Goal: Browse casually: Explore the website without a specific task or goal

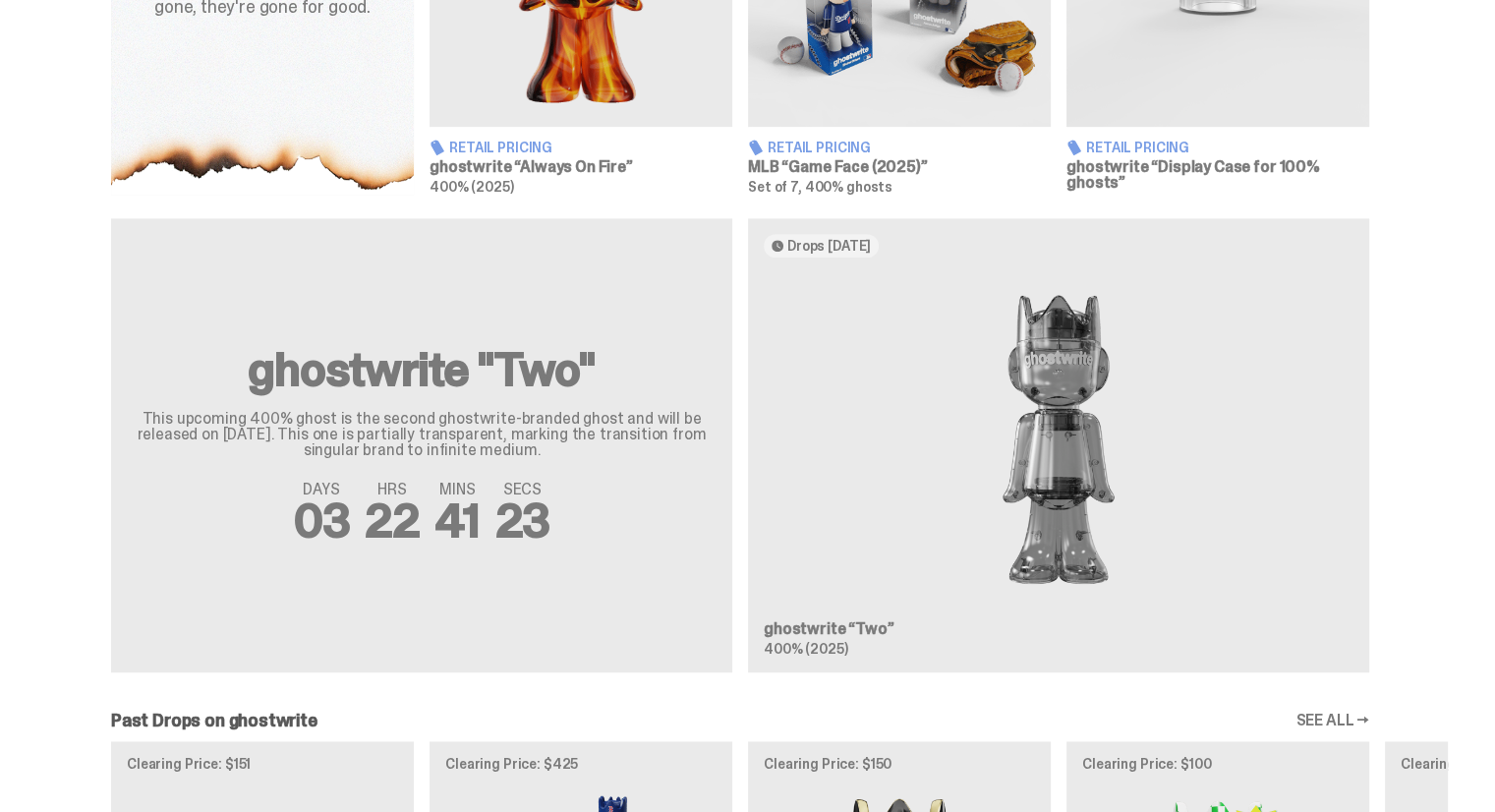
scroll to position [590, 0]
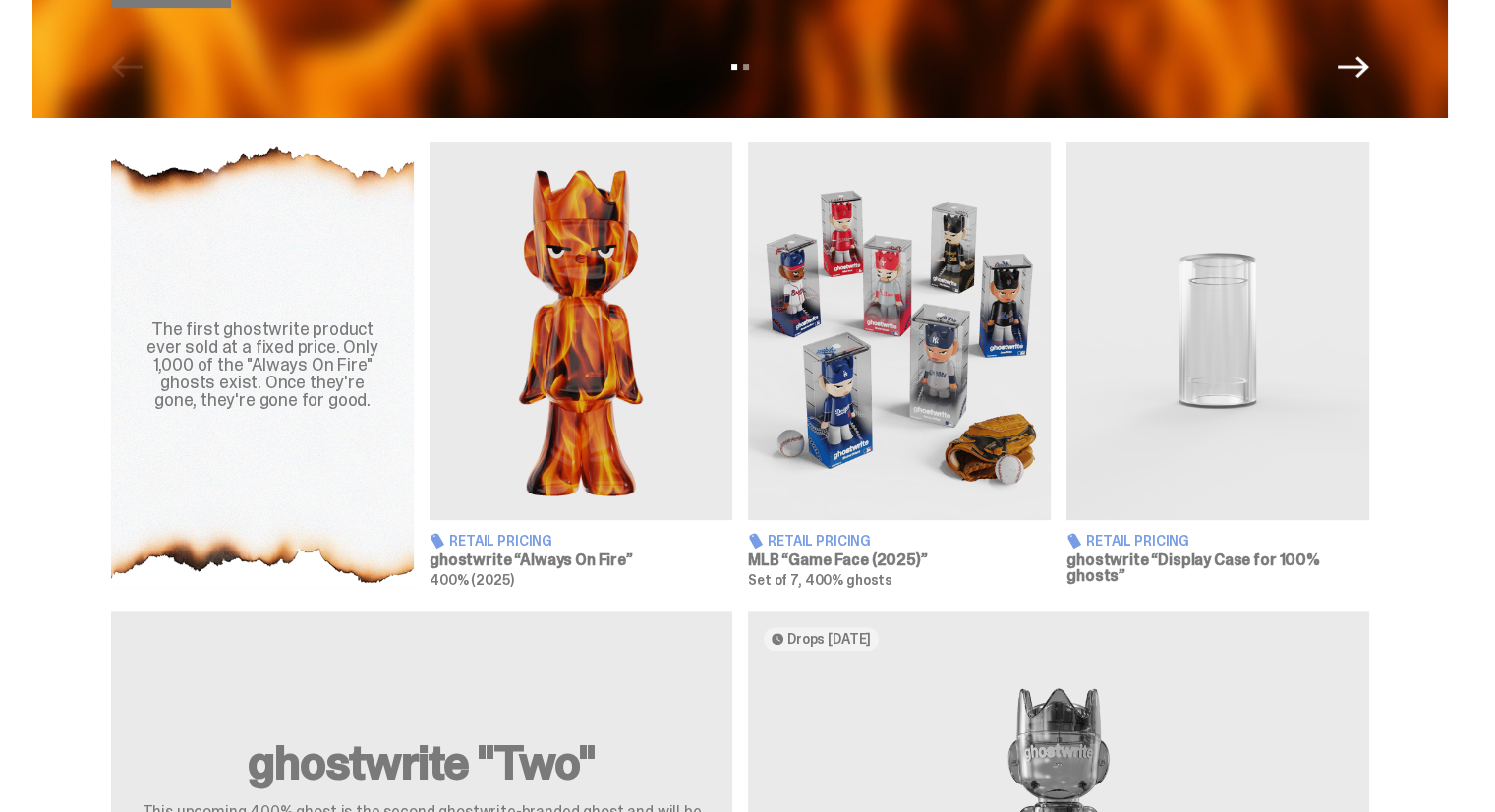
click at [570, 424] on img at bounding box center [580, 331] width 303 height 379
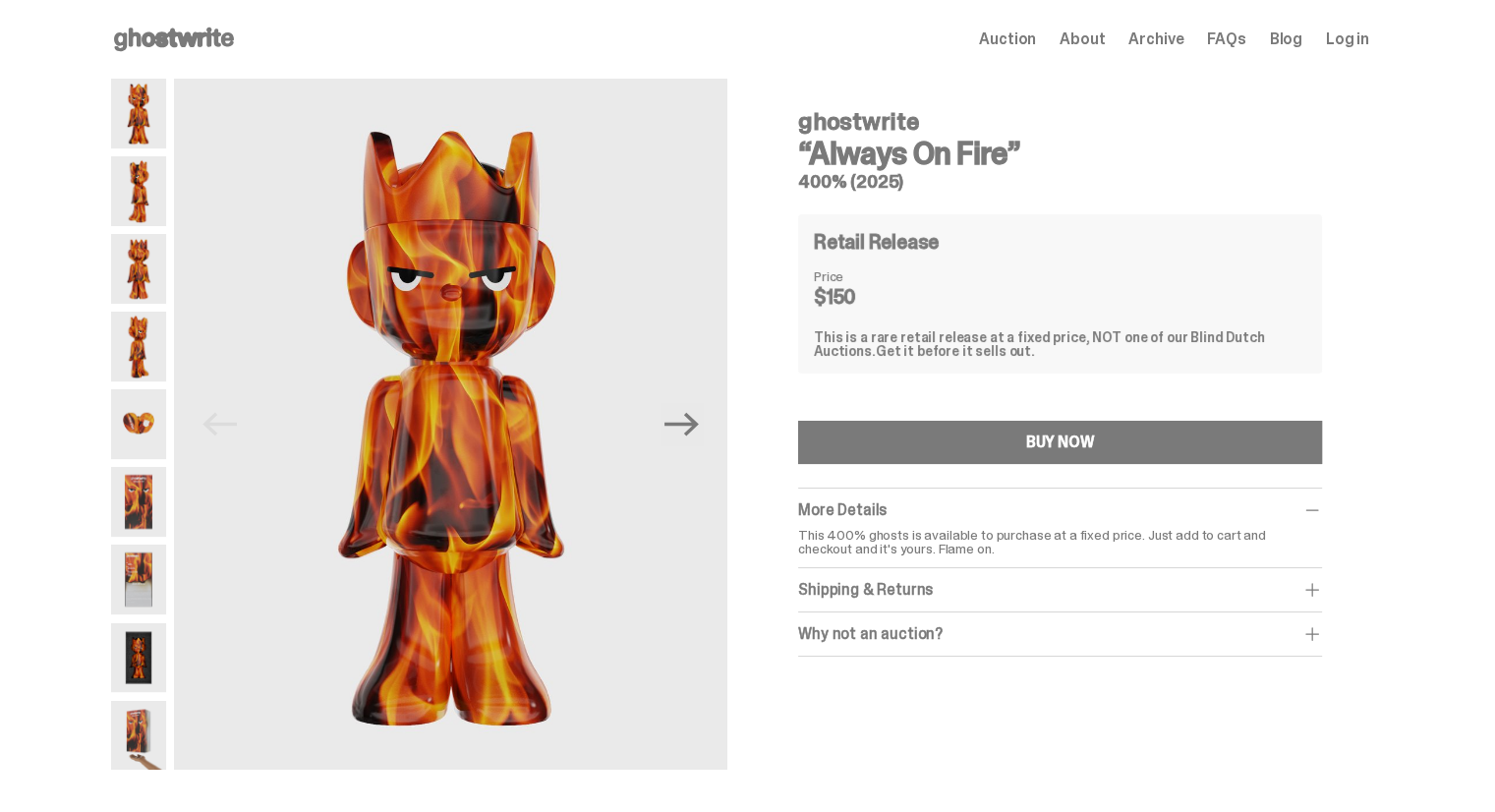
click at [142, 492] on img at bounding box center [138, 502] width 55 height 69
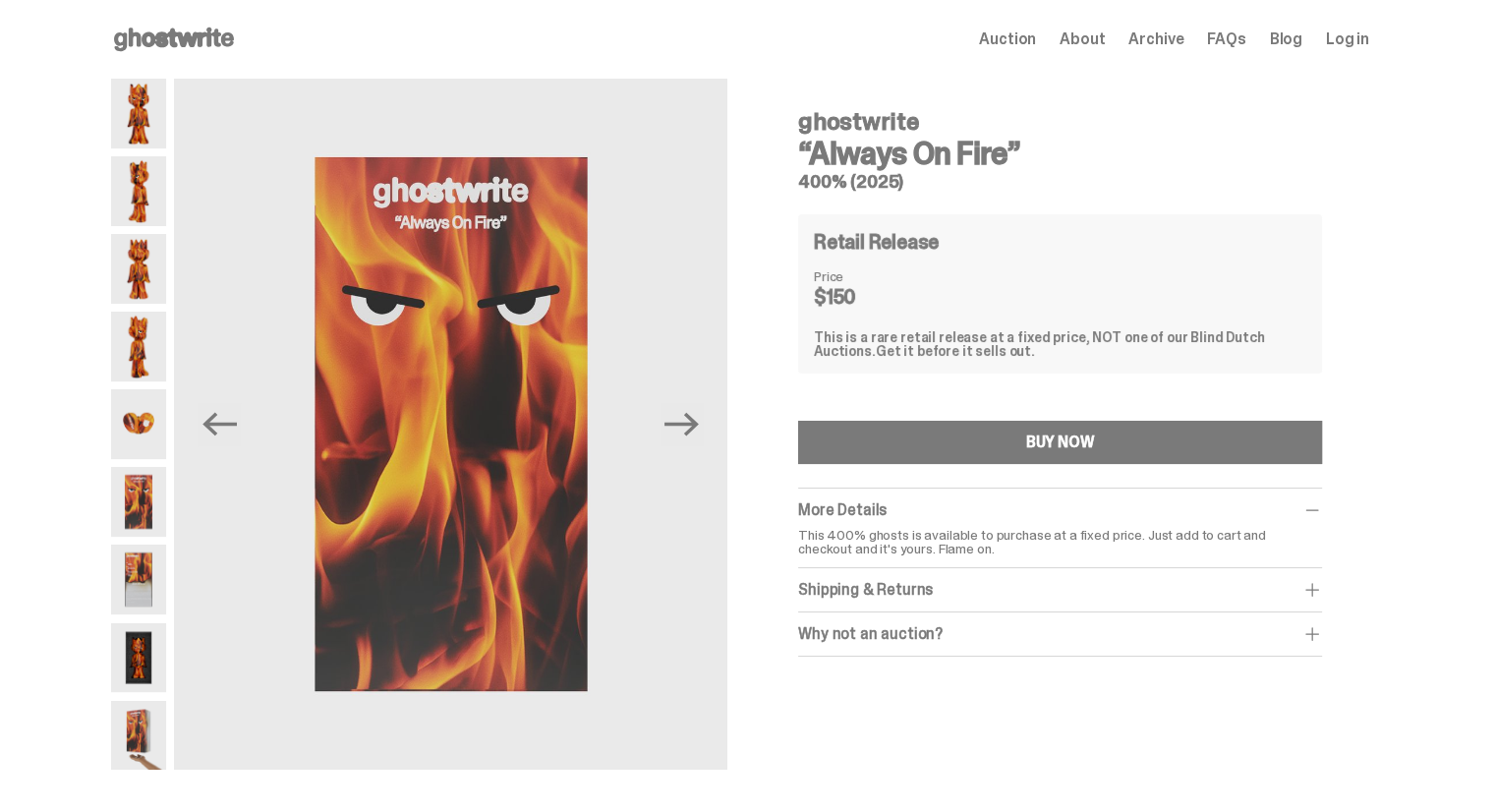
click at [141, 432] on img at bounding box center [138, 423] width 55 height 69
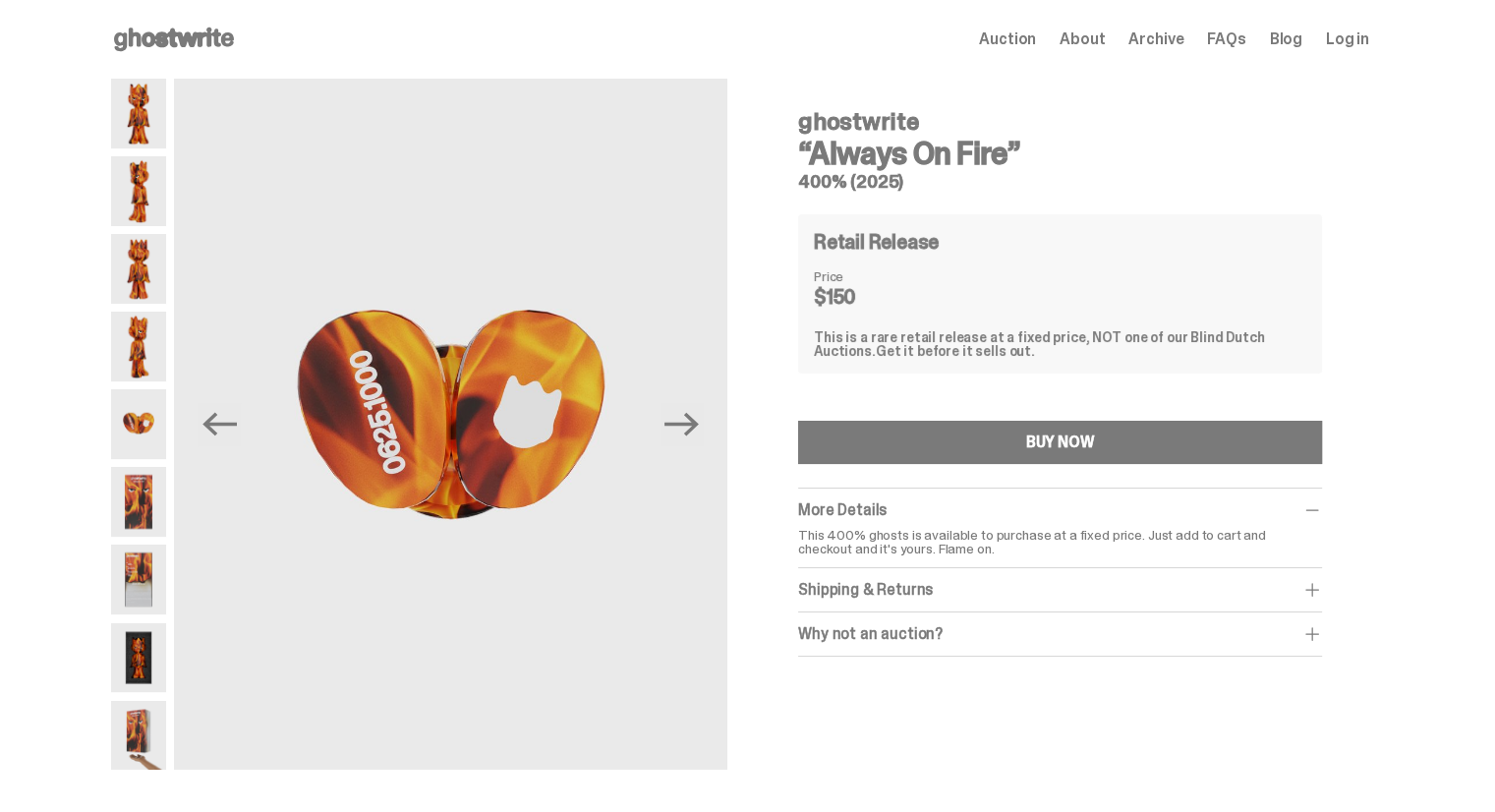
click at [156, 488] on img at bounding box center [138, 502] width 55 height 69
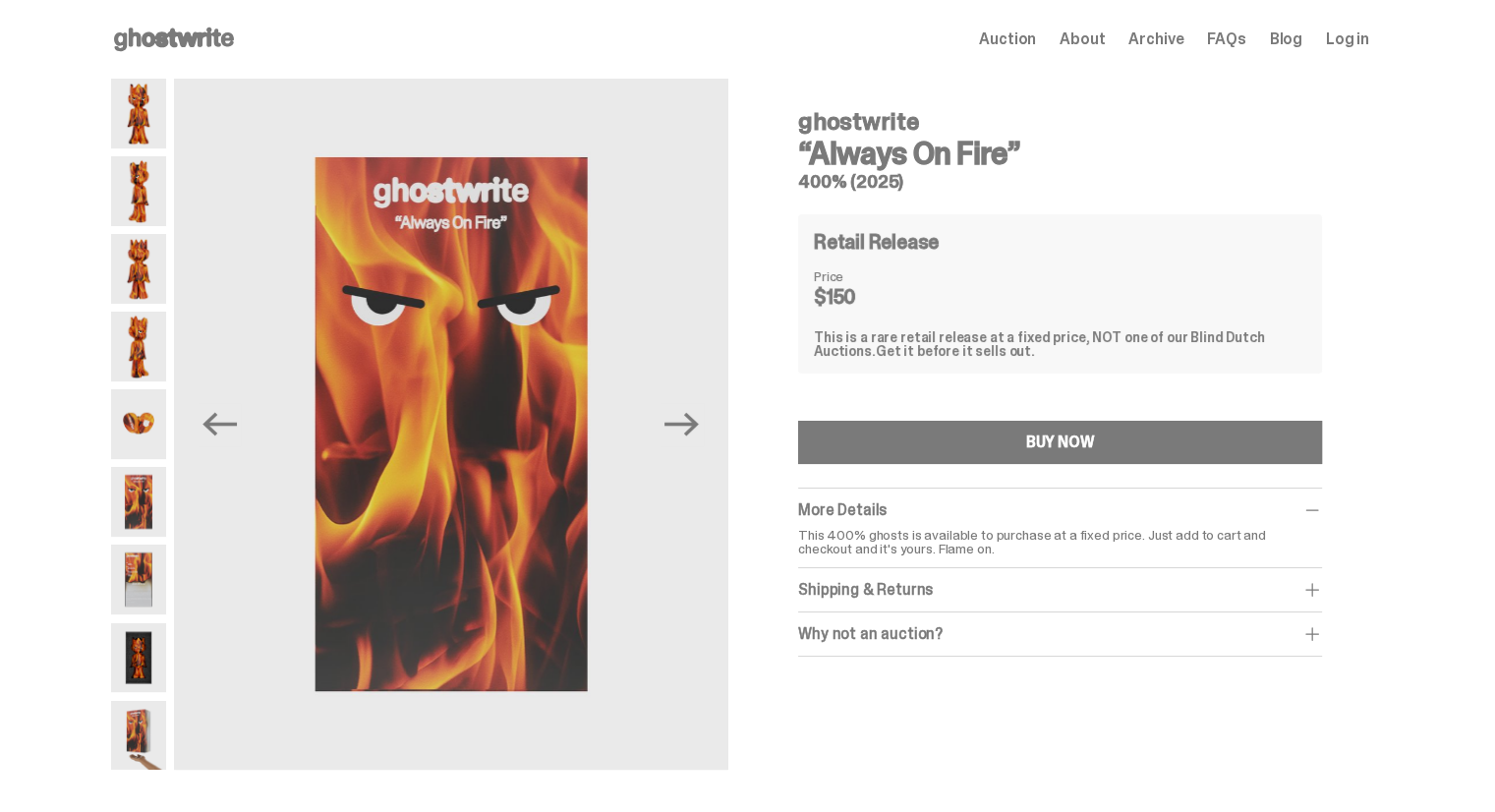
click at [154, 388] on div at bounding box center [138, 423] width 55 height 691
click at [155, 319] on img at bounding box center [138, 346] width 55 height 69
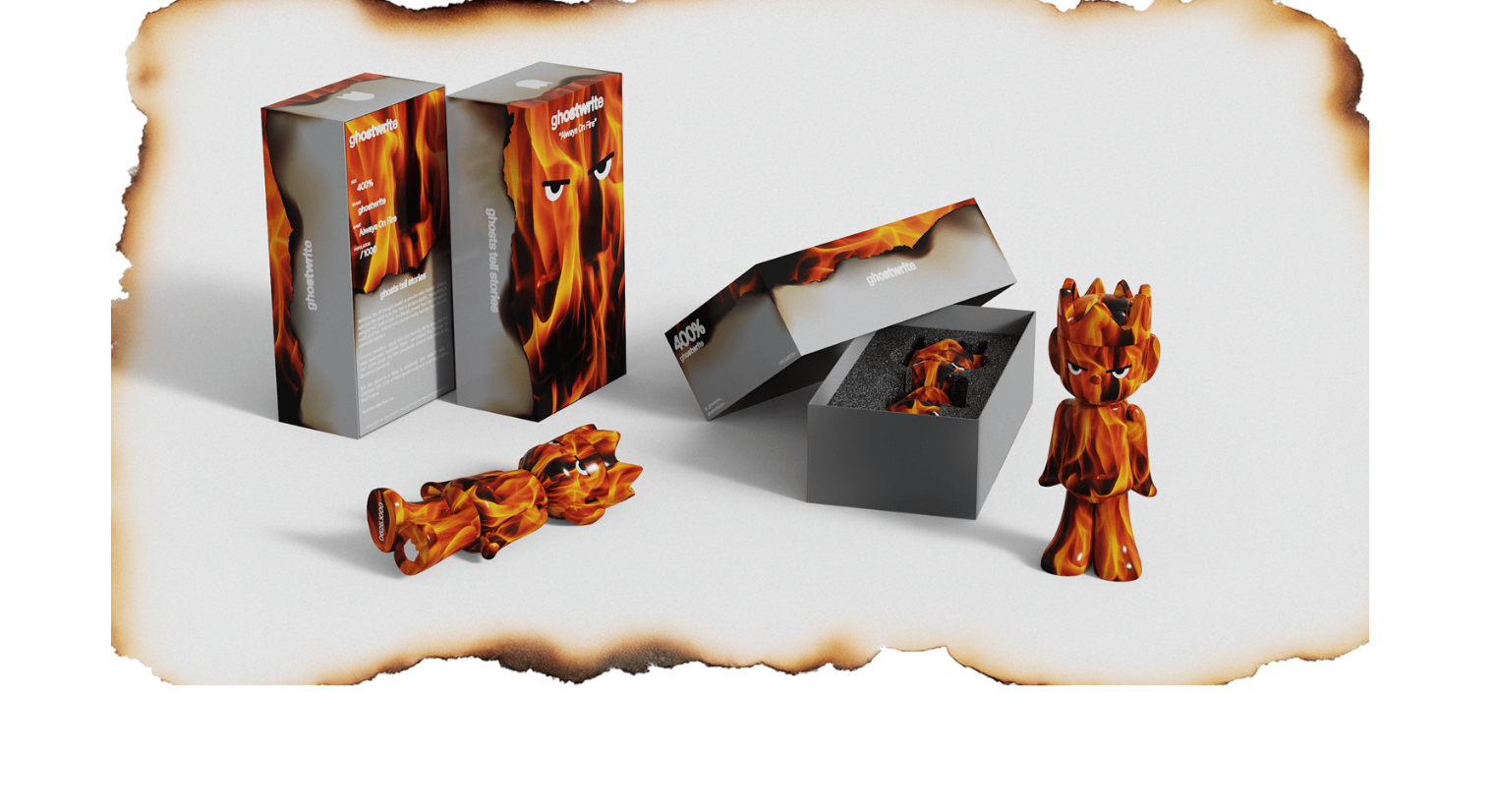
scroll to position [1064, 0]
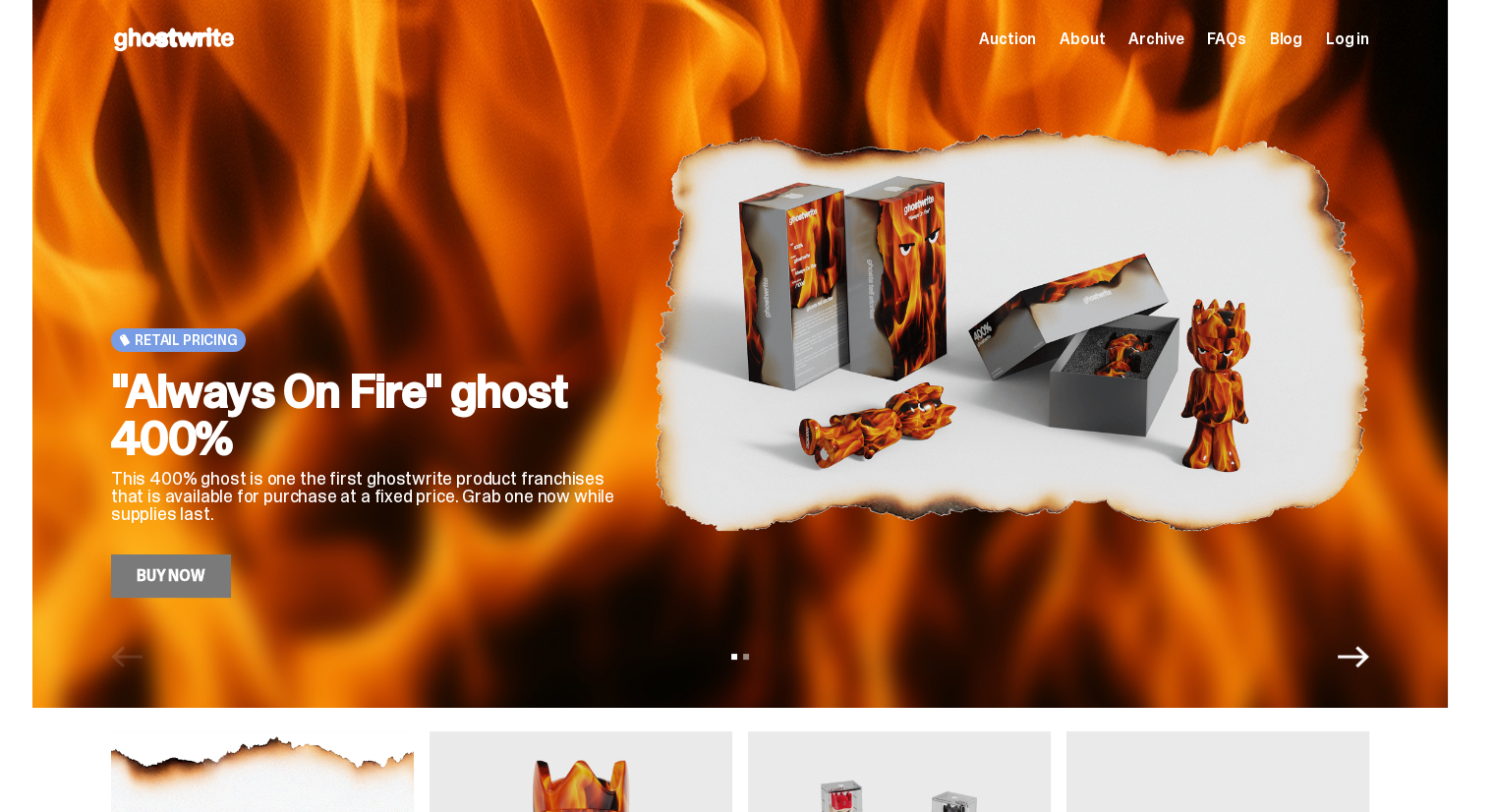
click at [1152, 37] on span "Archive" at bounding box center [1156, 40] width 55 height 16
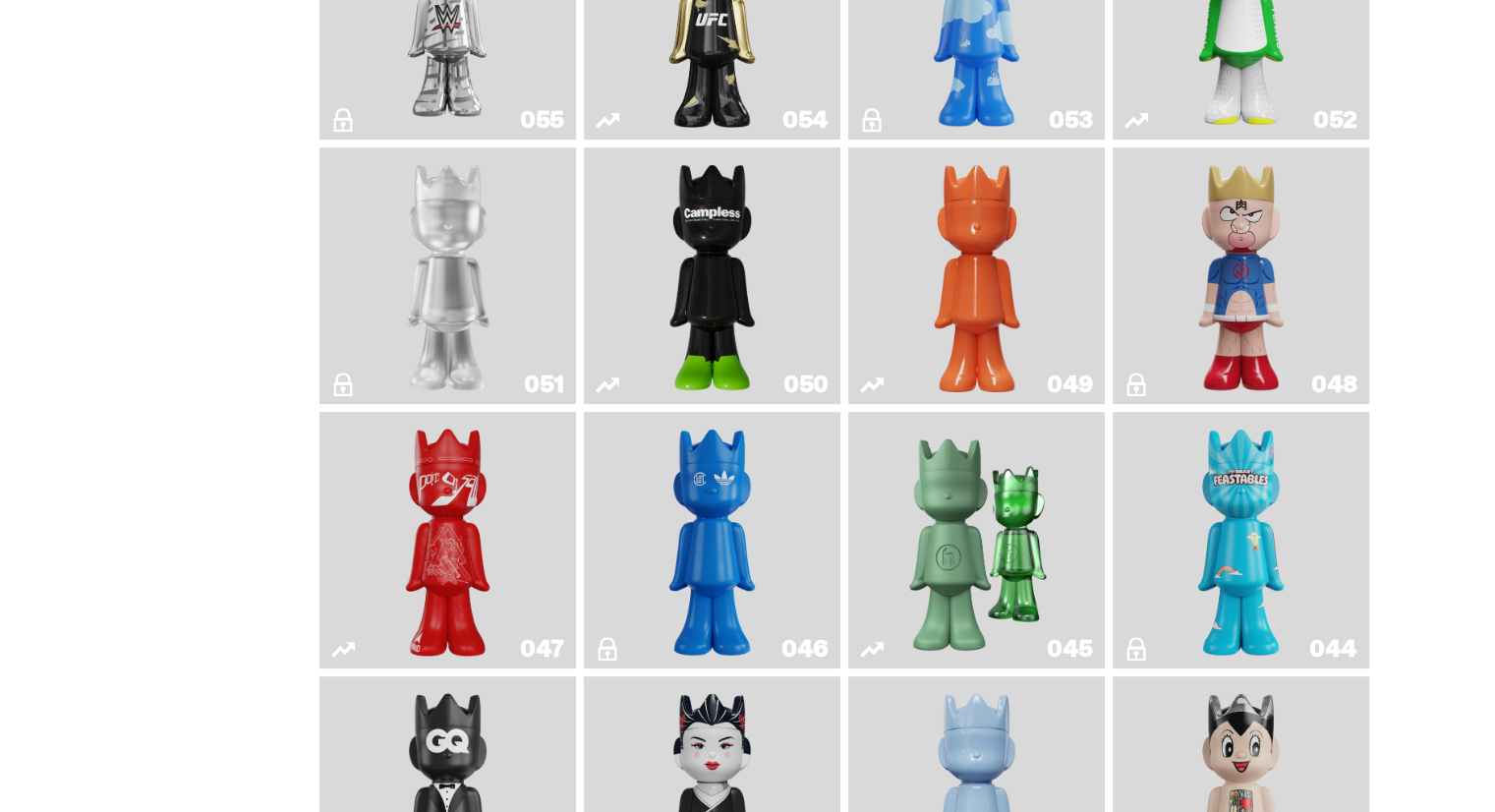
scroll to position [688, 0]
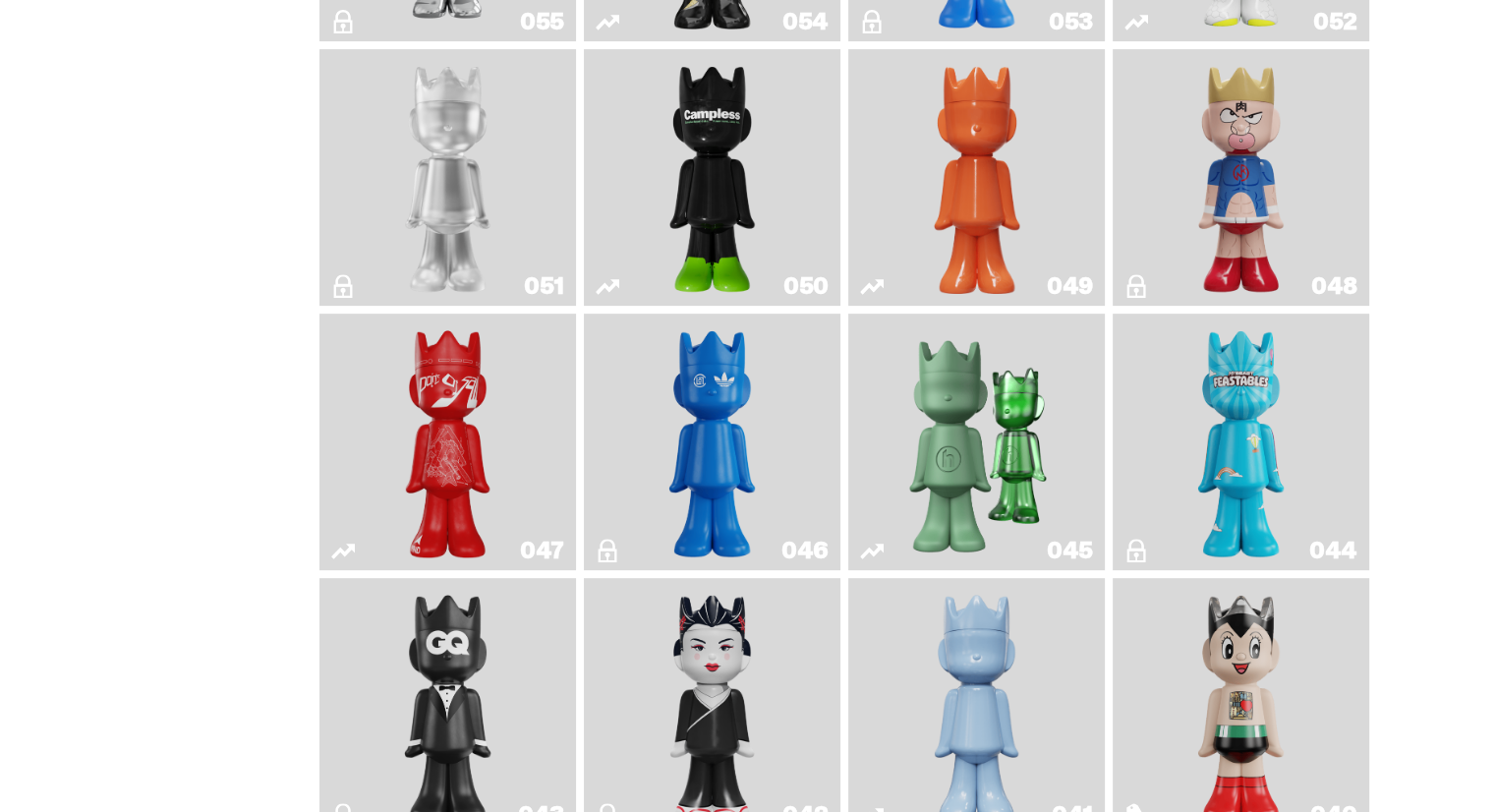
click at [406, 465] on img "Skip" at bounding box center [447, 441] width 104 height 241
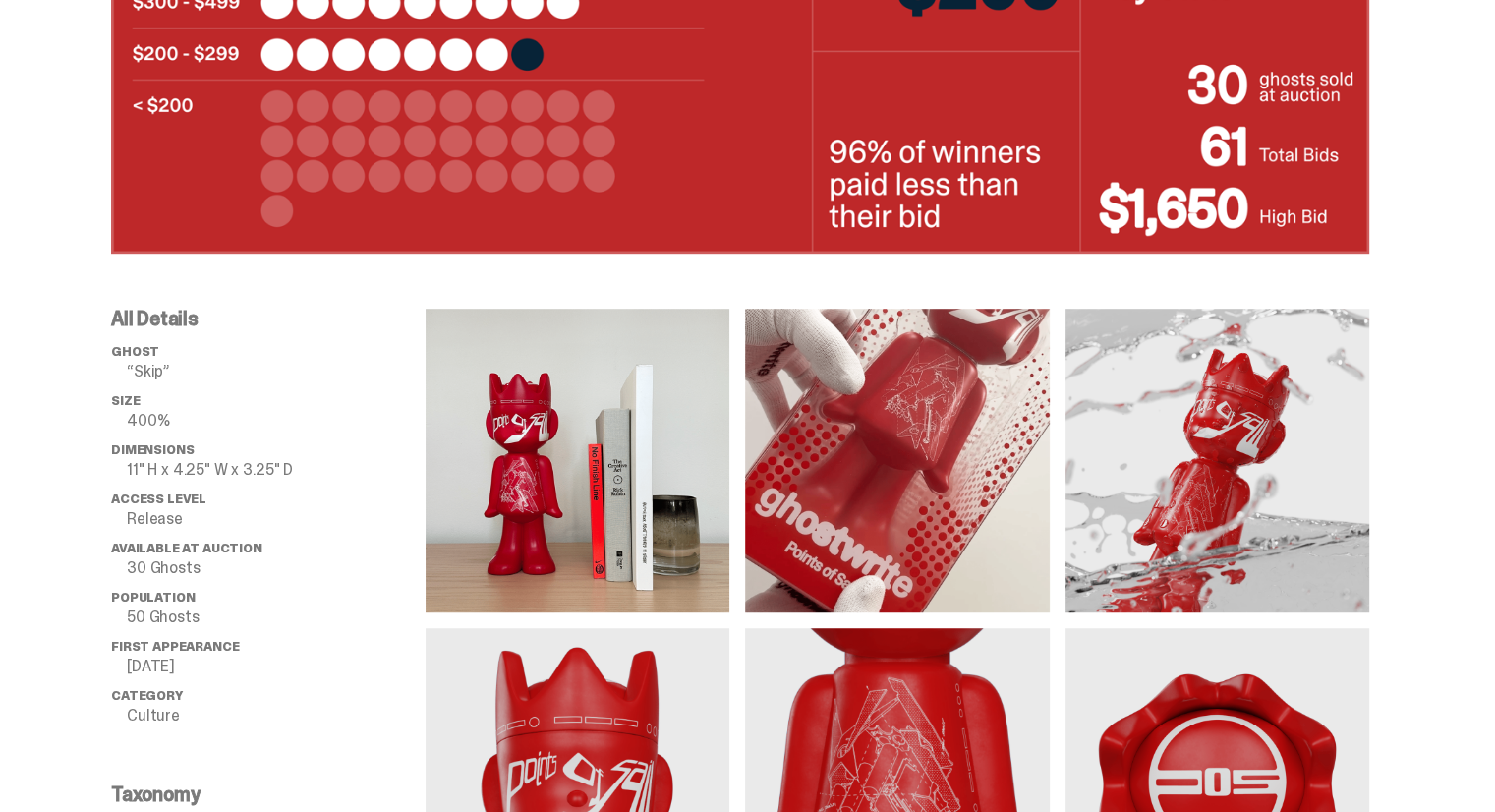
scroll to position [1375, 0]
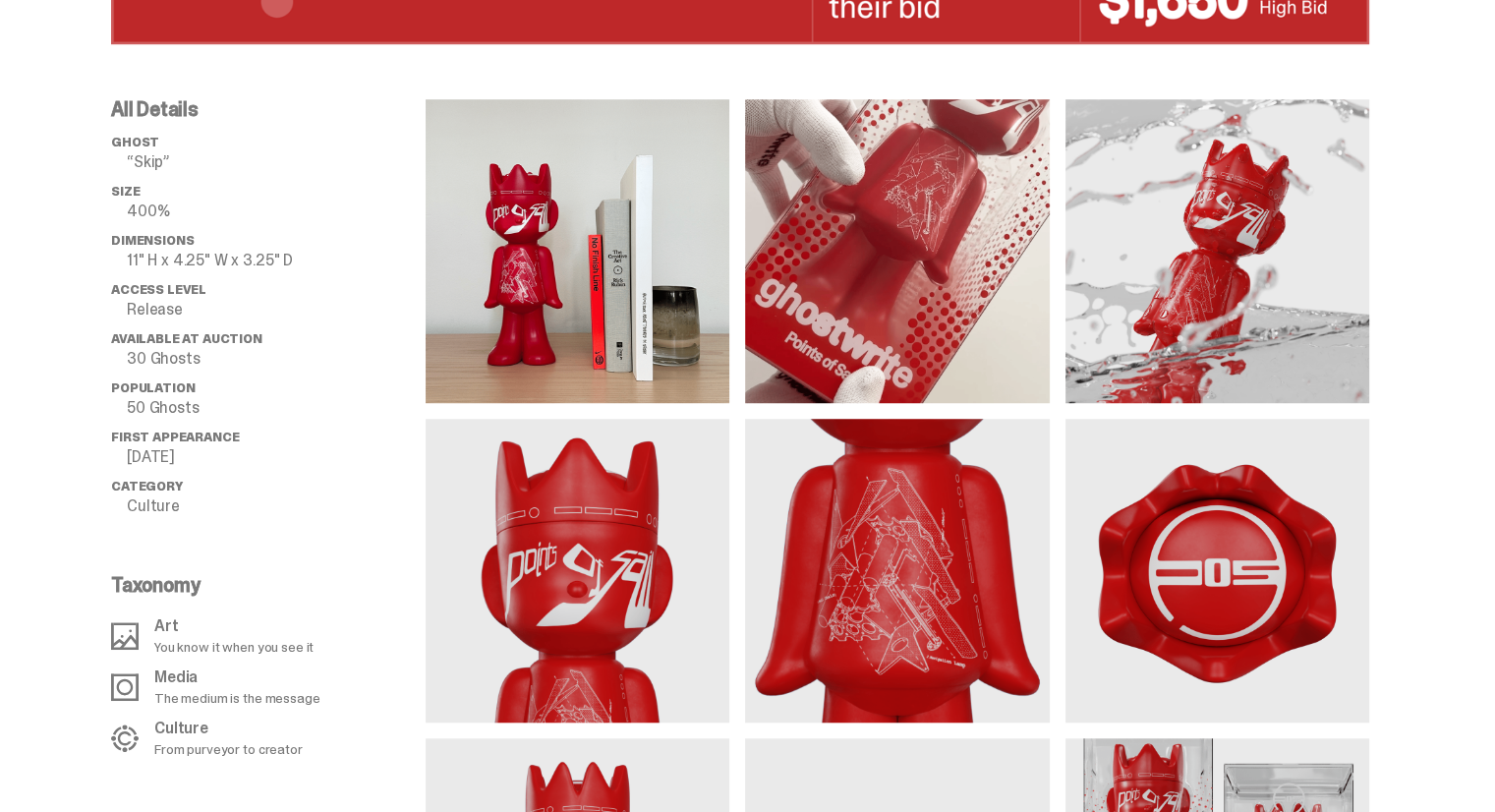
click at [810, 340] on img at bounding box center [897, 251] width 304 height 303
click at [1233, 314] on img at bounding box center [1217, 251] width 304 height 303
click at [882, 590] on img at bounding box center [897, 570] width 304 height 303
click at [594, 616] on img at bounding box center [577, 570] width 304 height 303
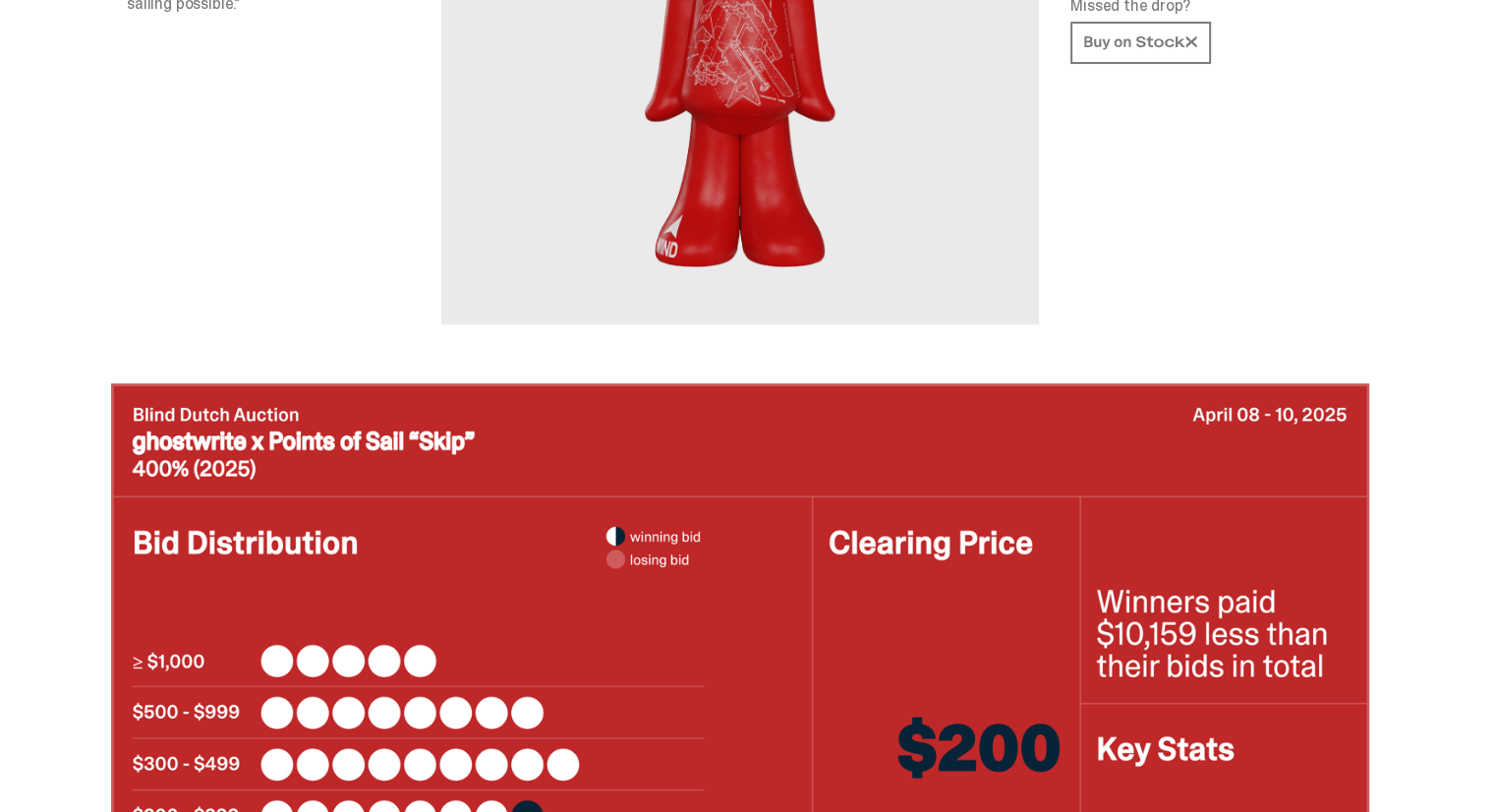
scroll to position [98, 0]
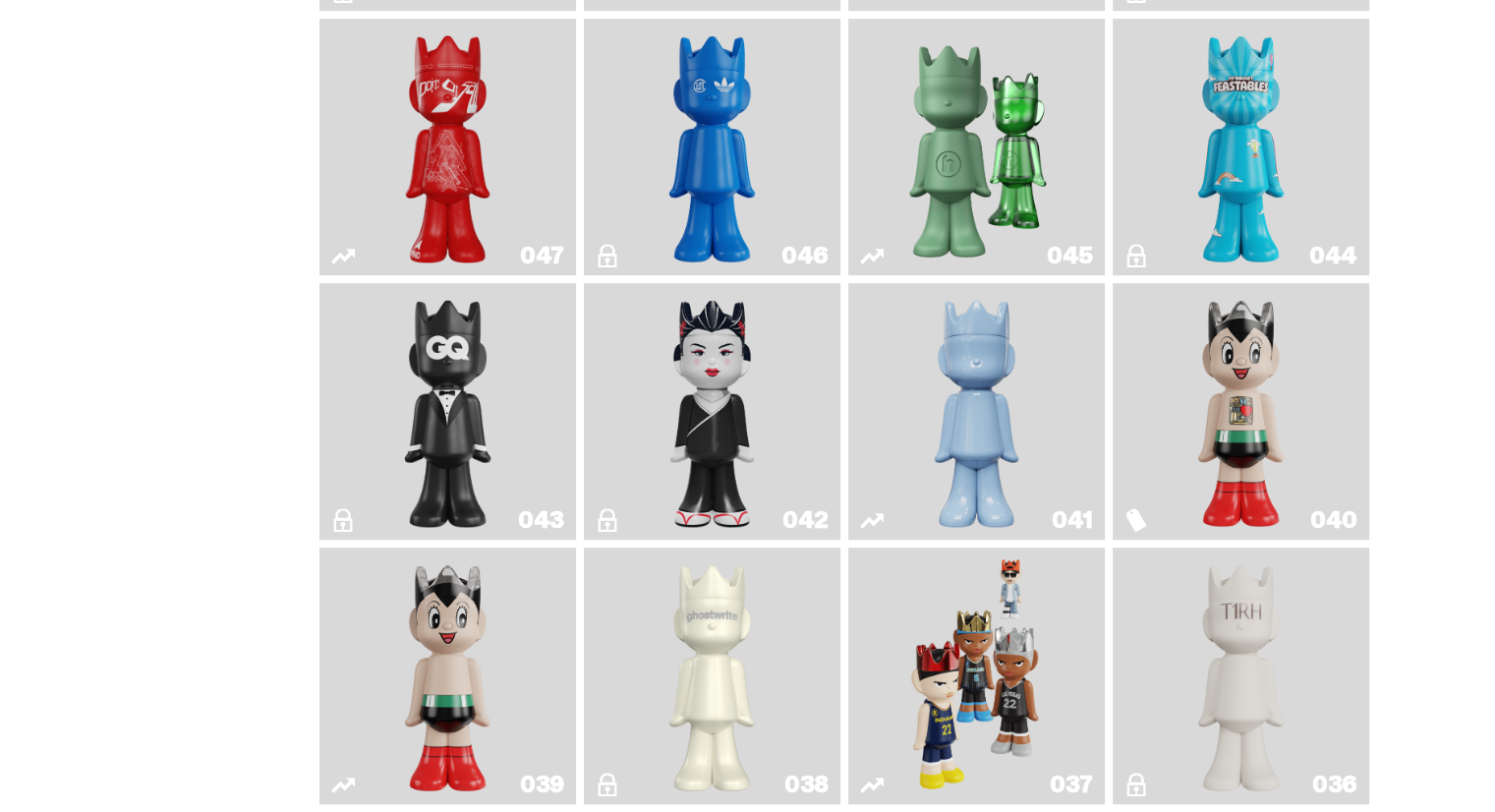
scroll to position [1277, 0]
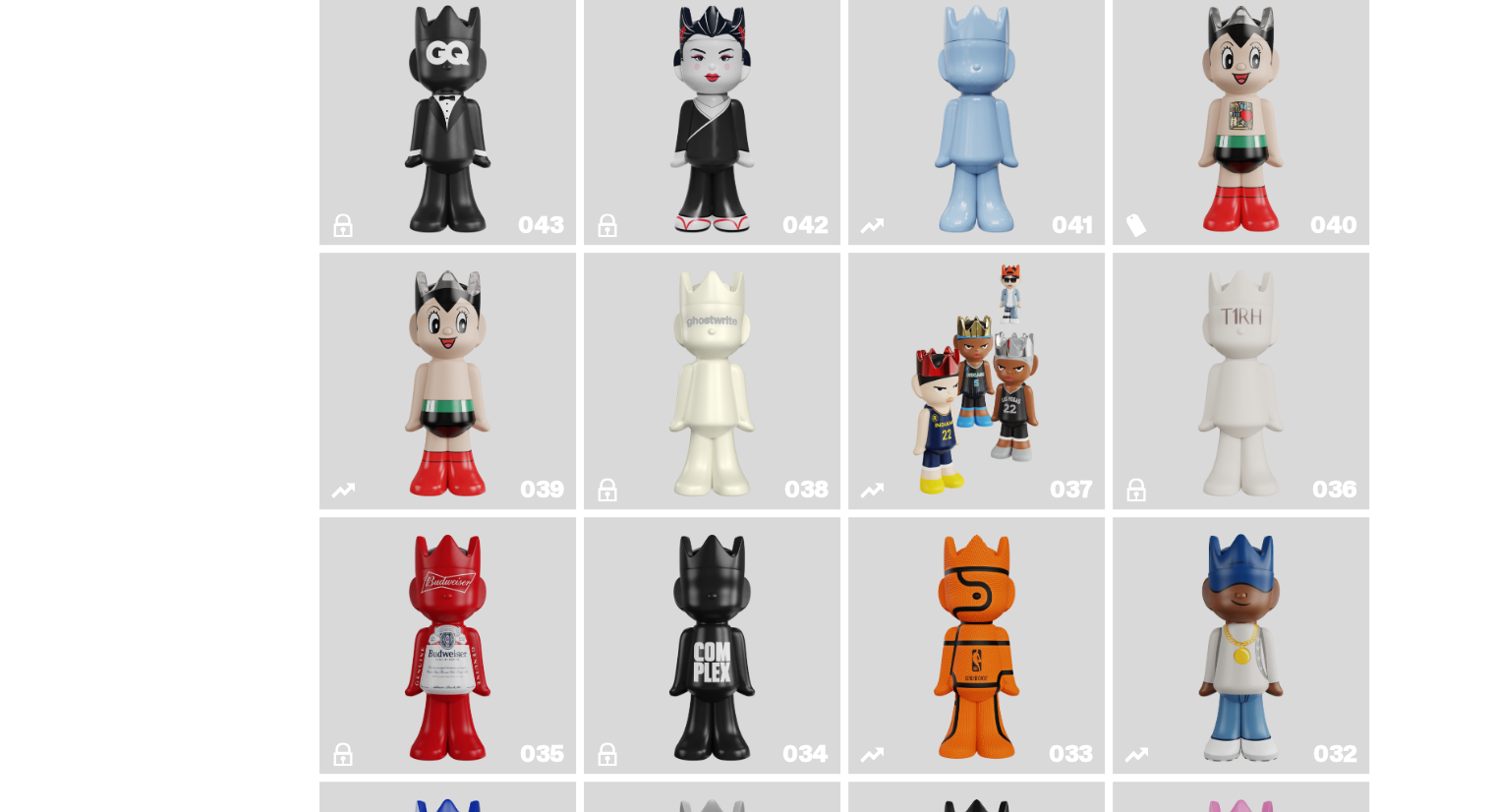
click at [670, 423] on img "1A" at bounding box center [712, 381] width 104 height 241
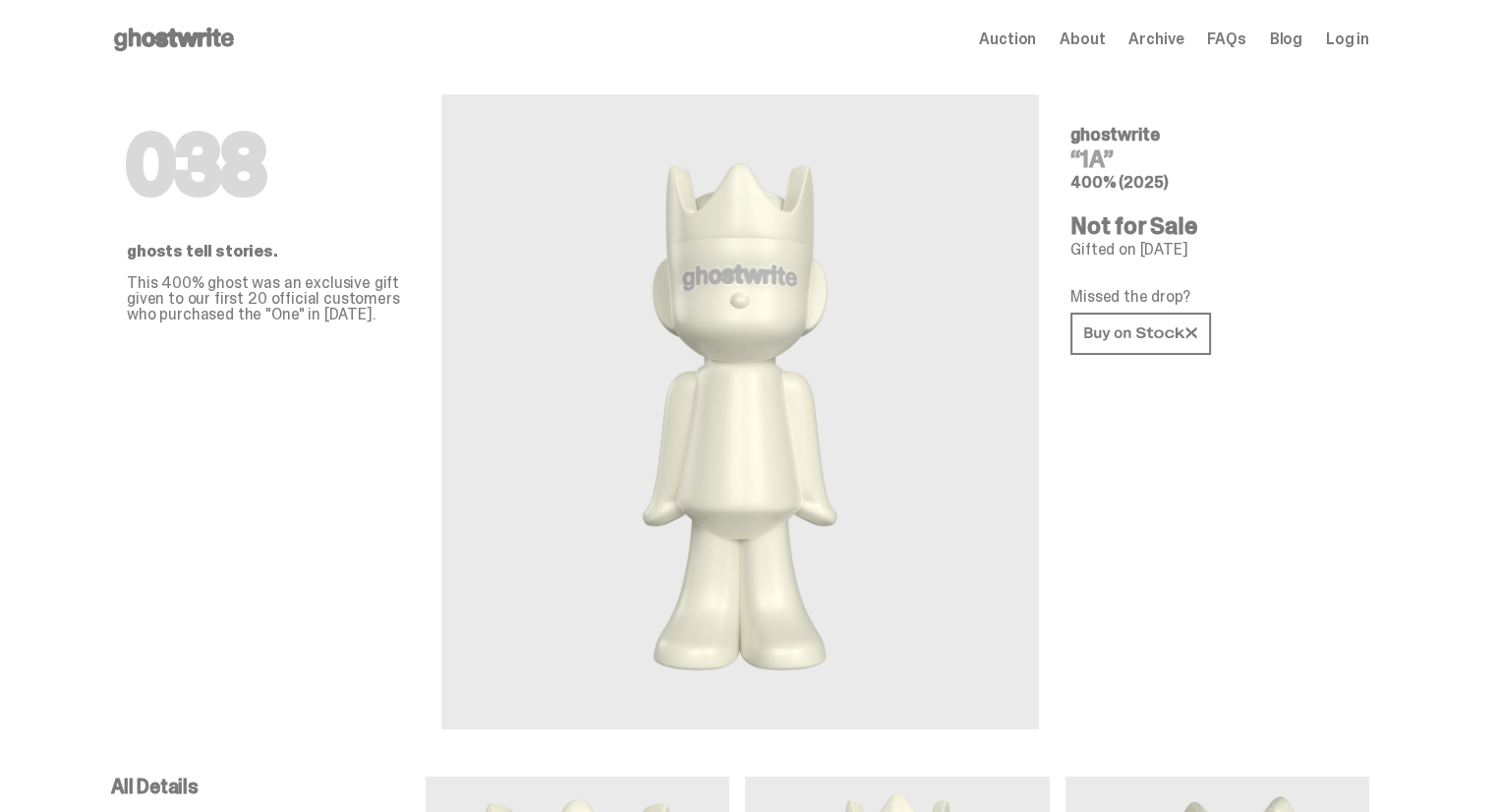
scroll to position [1277, 0]
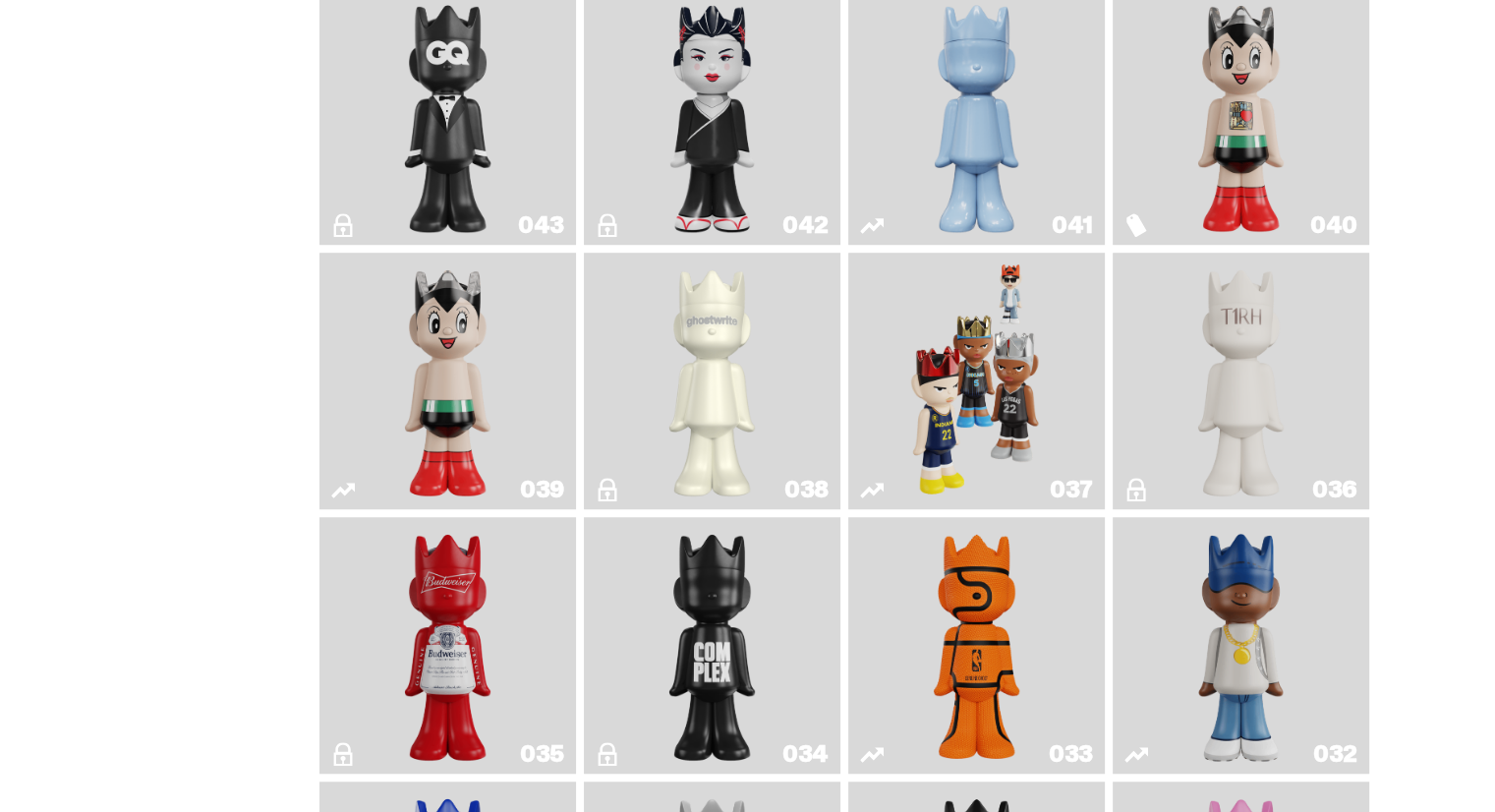
click at [1198, 411] on img "The1RoomButler" at bounding box center [1241, 381] width 104 height 241
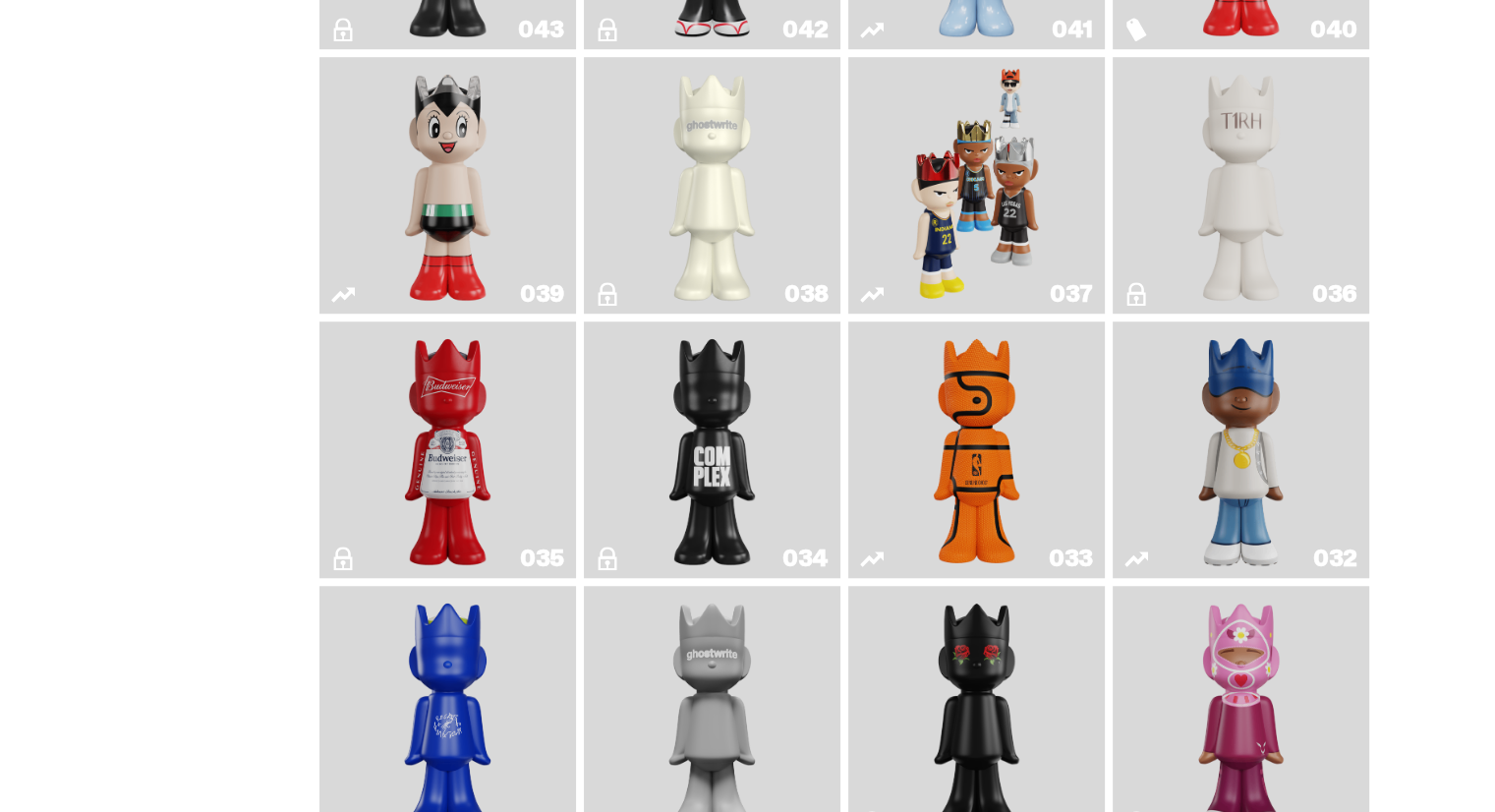
scroll to position [1473, 0]
click at [1194, 476] on img "Swingman" at bounding box center [1241, 448] width 136 height 241
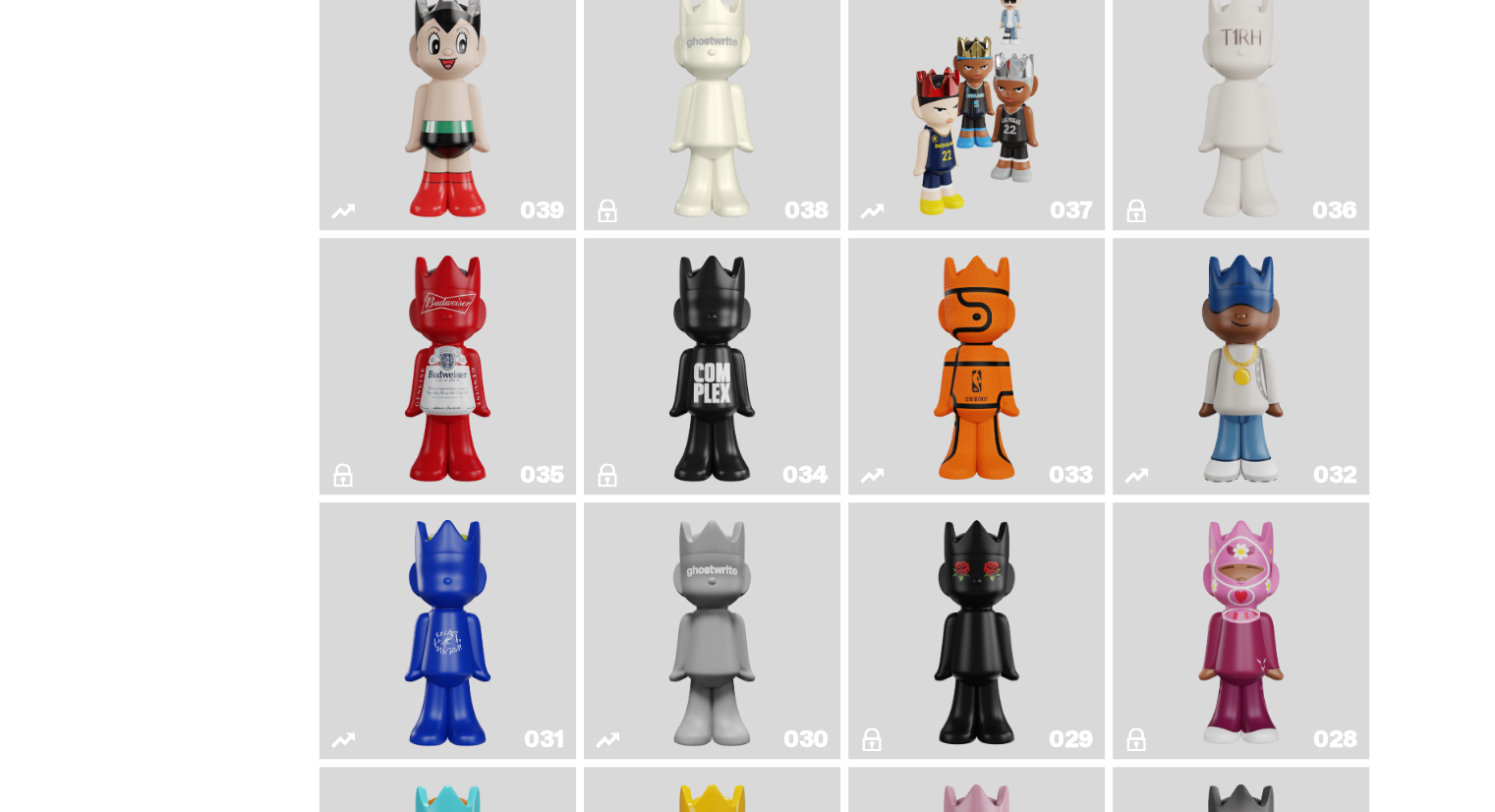
scroll to position [1671, 0]
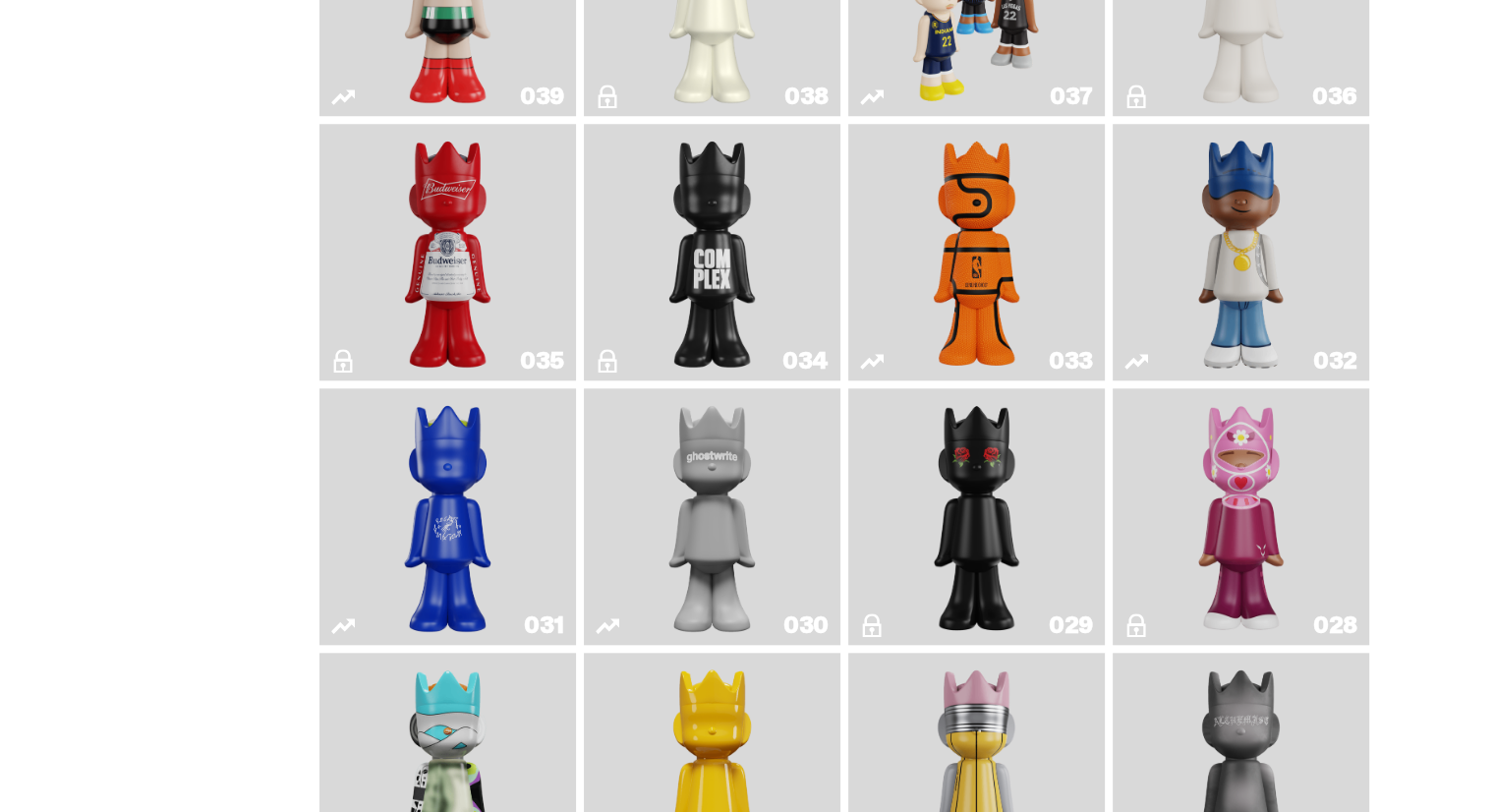
click at [440, 552] on img "Latte" at bounding box center [447, 516] width 136 height 241
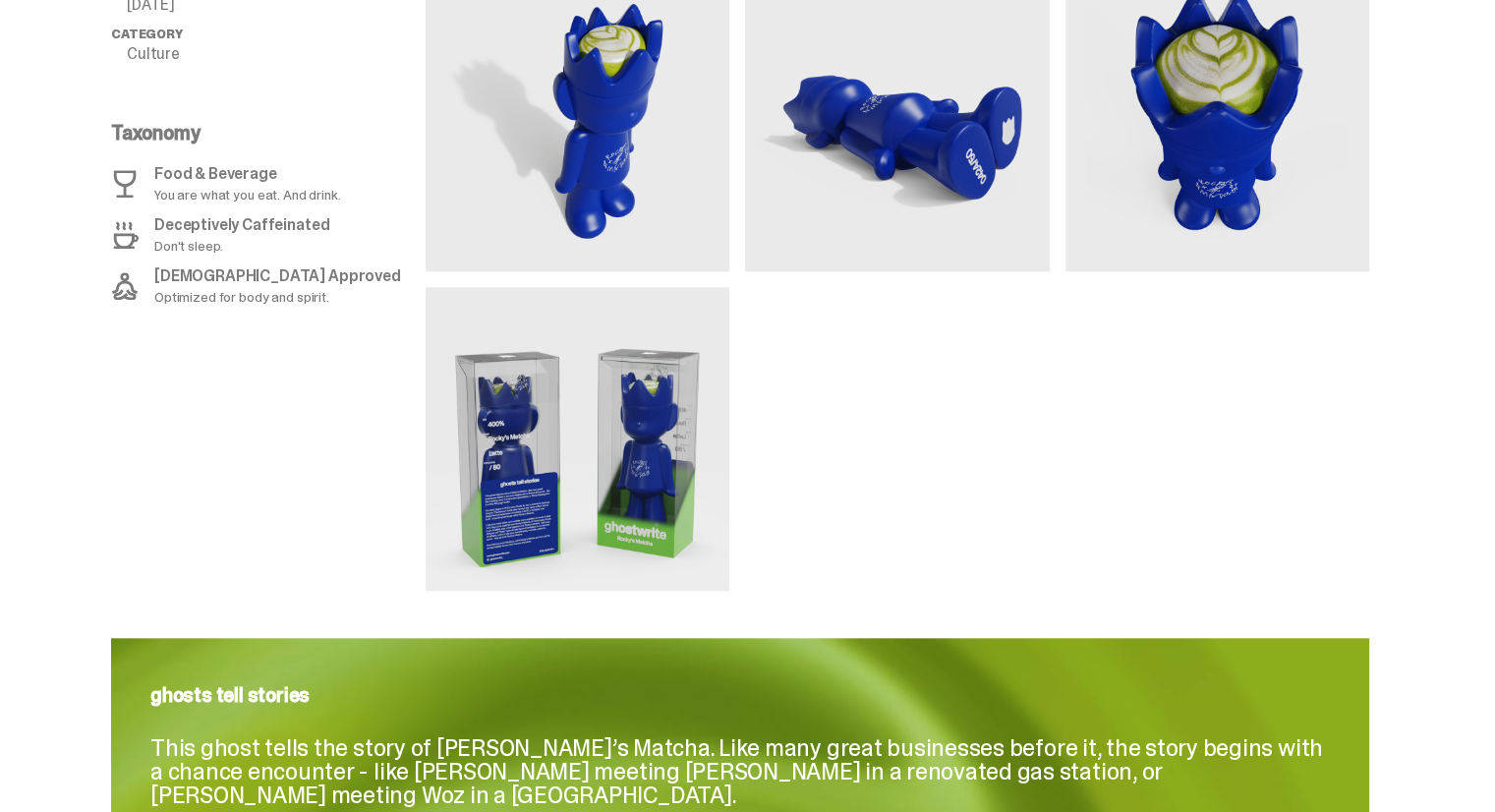
scroll to position [1572, 0]
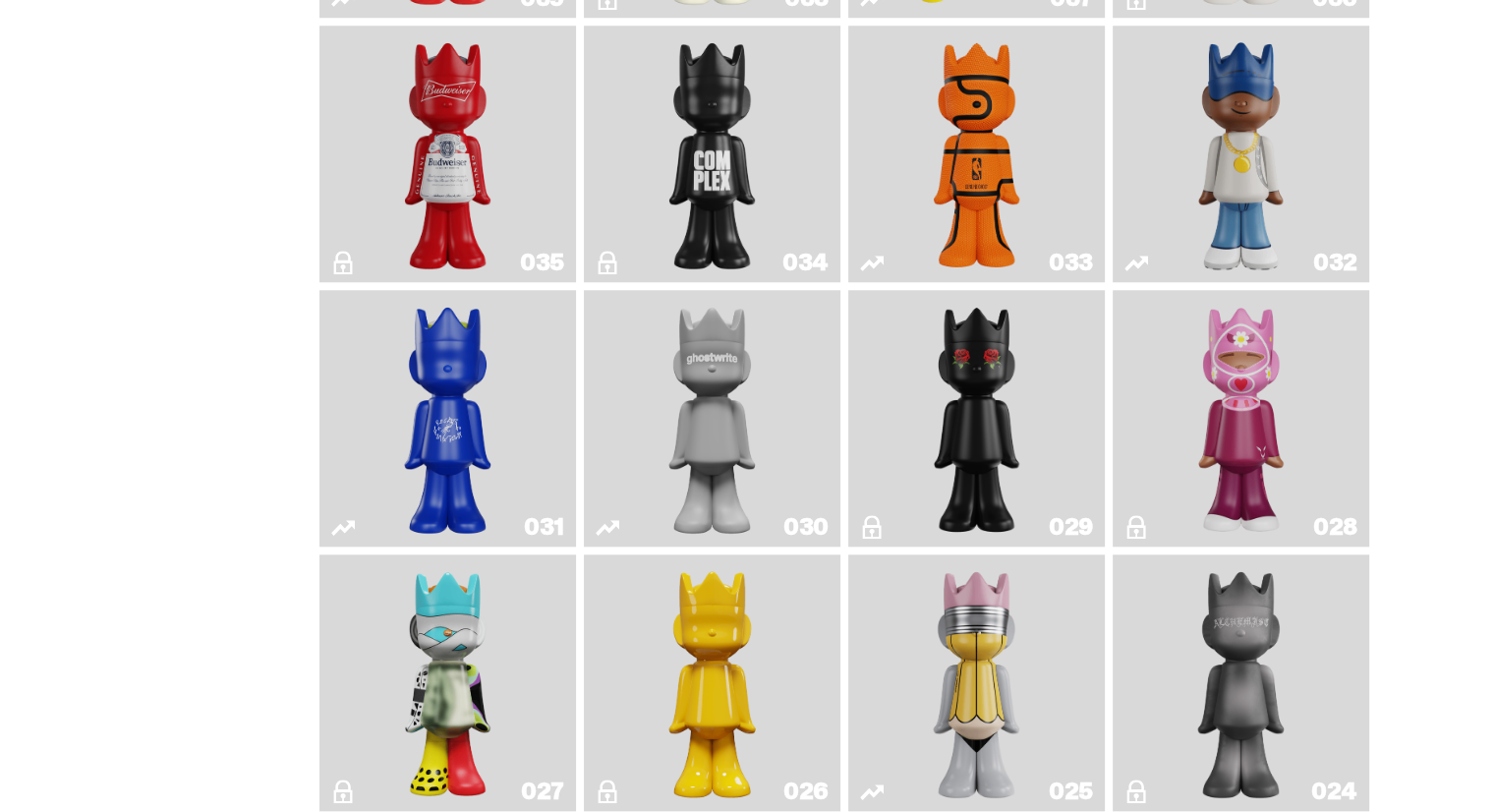
scroll to position [1572, 0]
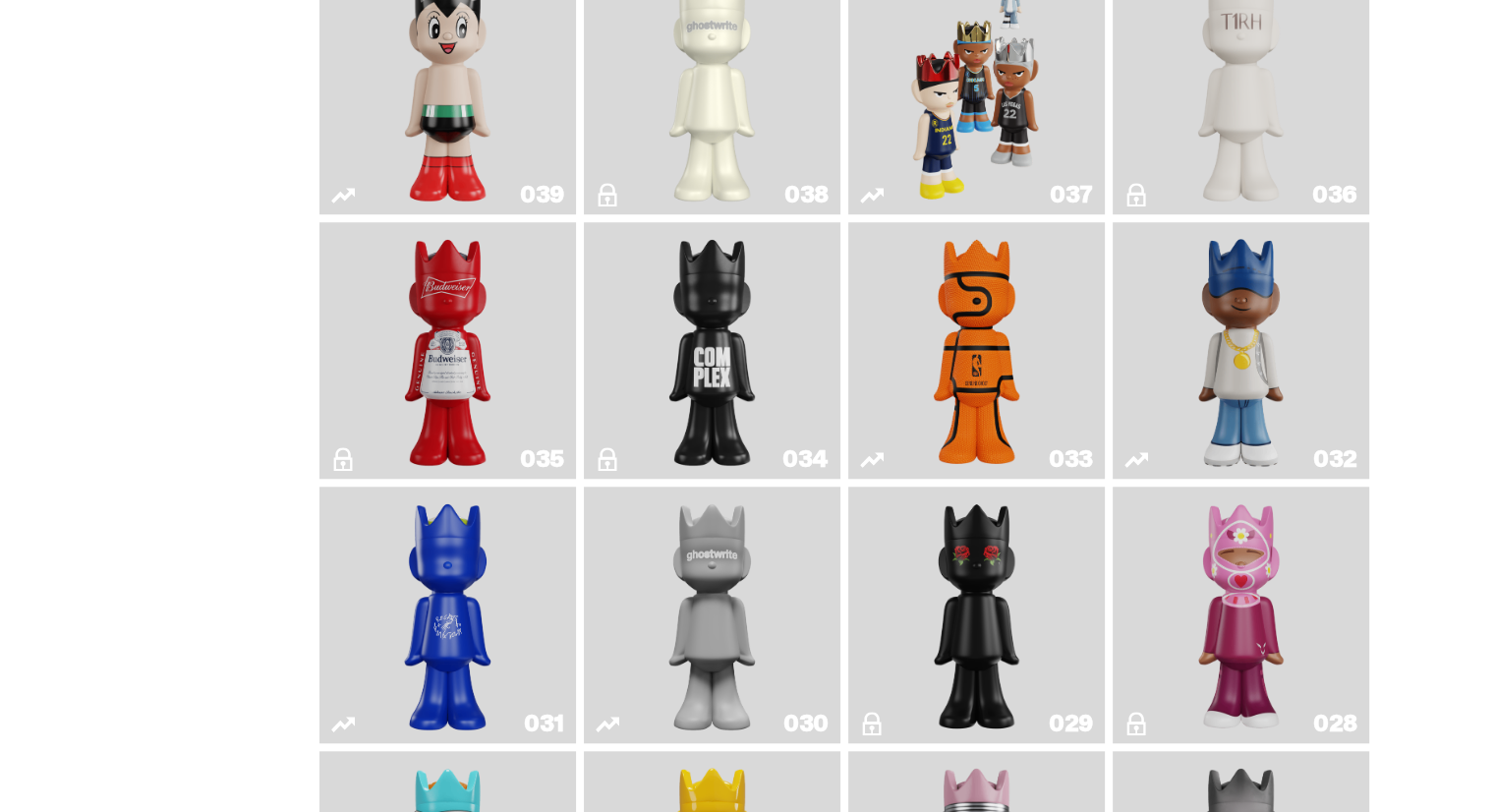
click at [700, 599] on img "One" at bounding box center [712, 614] width 136 height 241
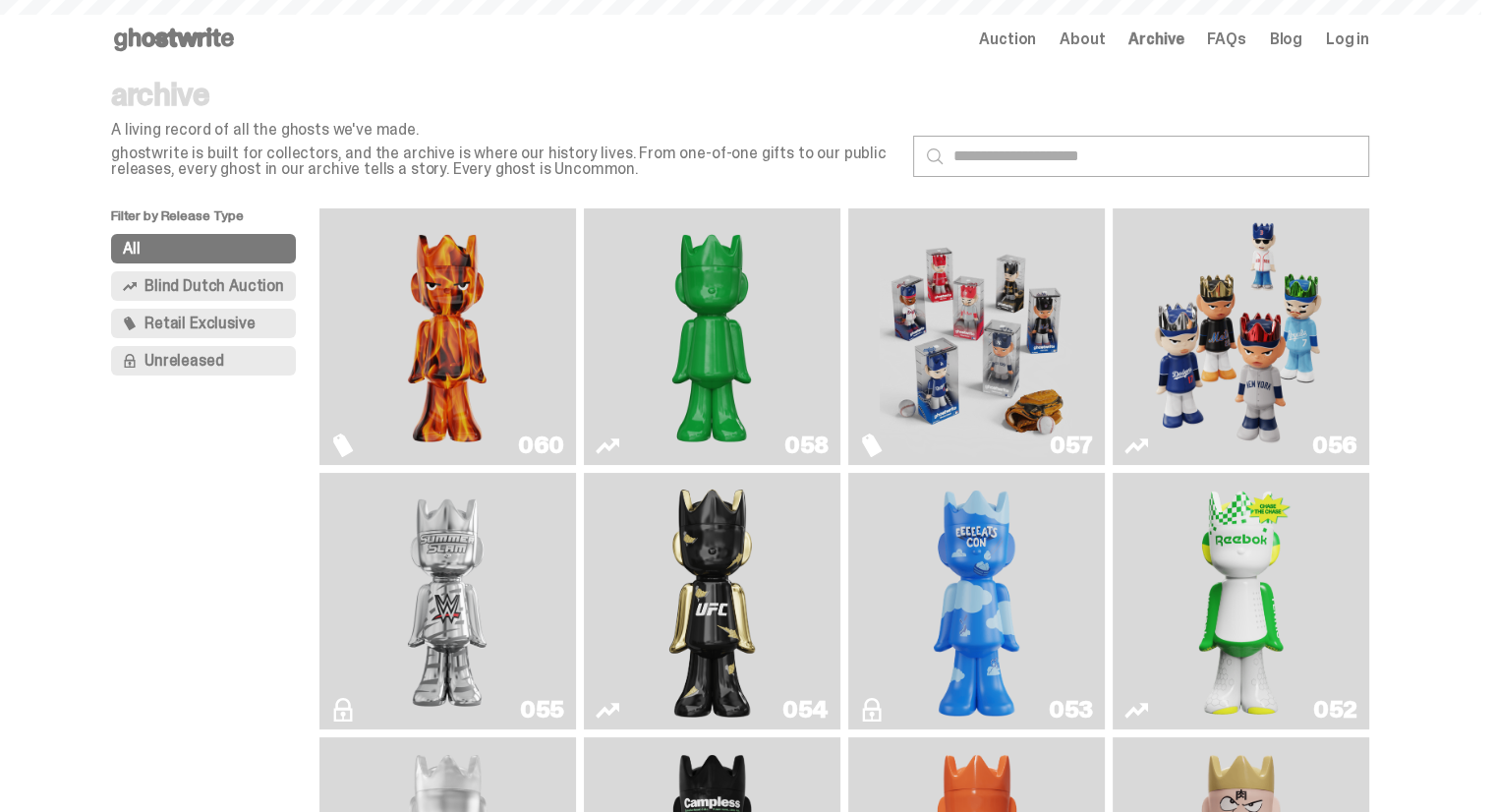
scroll to position [1572, 0]
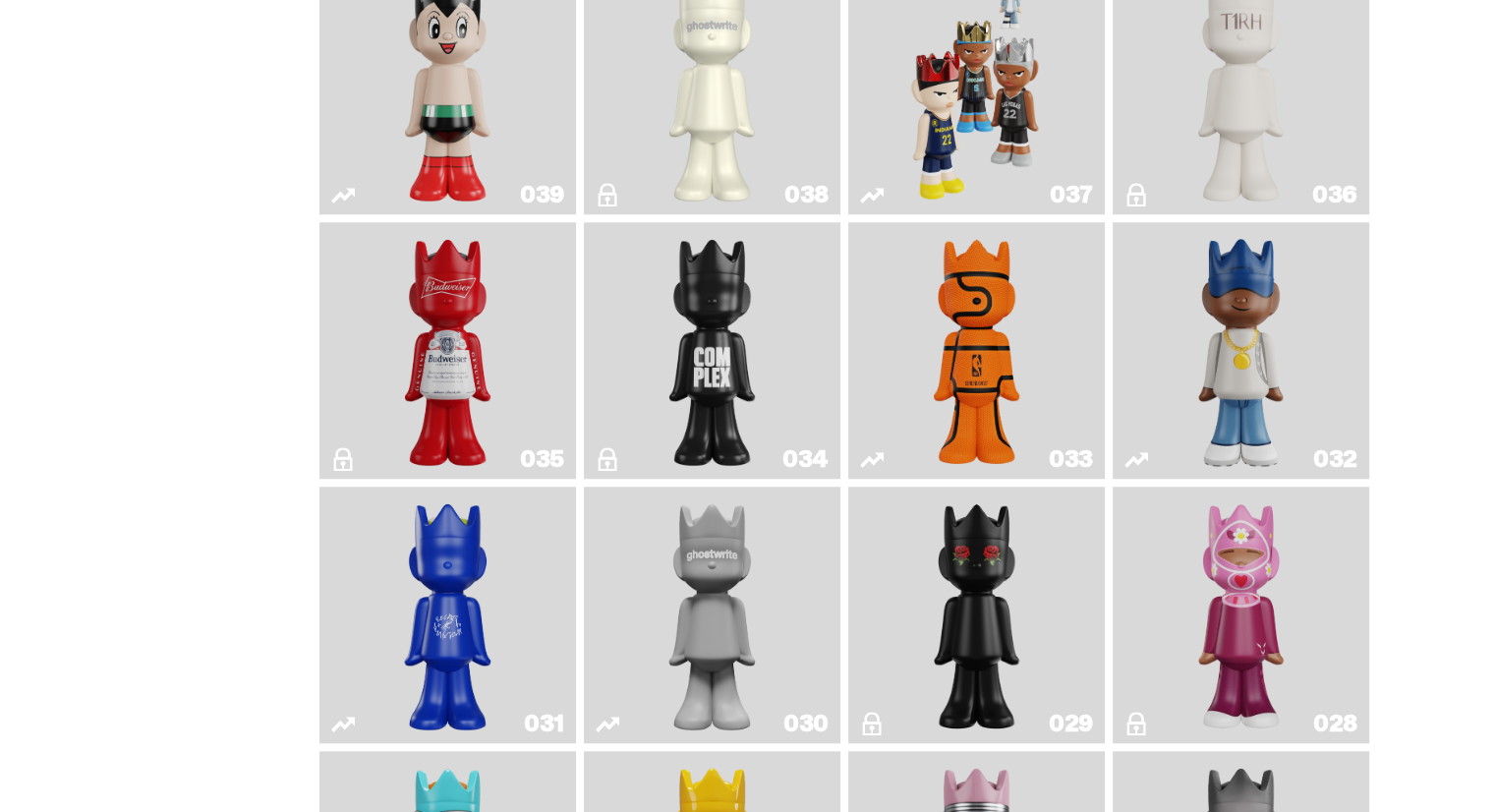
click at [943, 649] on img "Landon" at bounding box center [976, 614] width 104 height 241
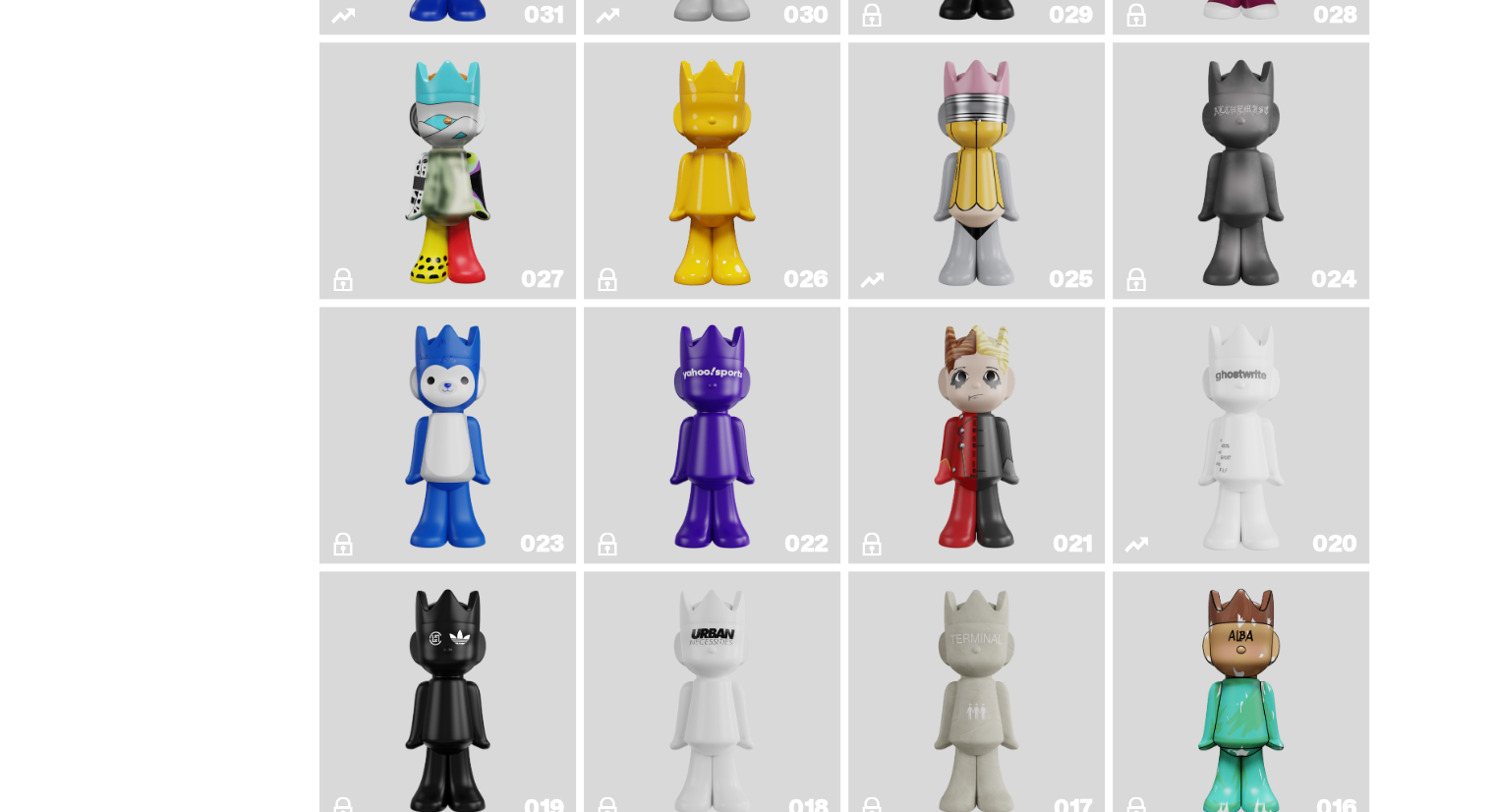
scroll to position [2161, 0]
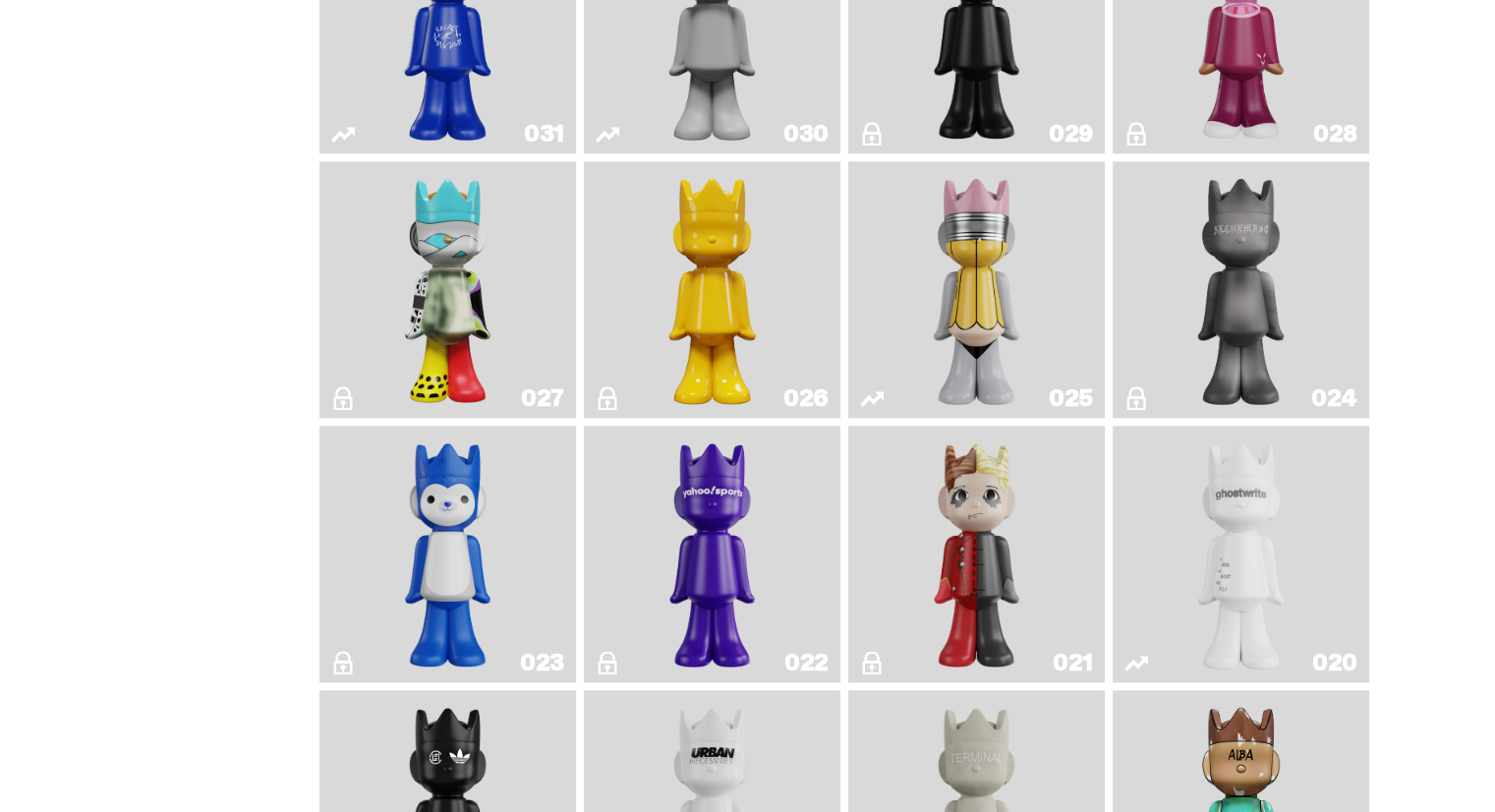
click at [1260, 329] on img "Alchemist" at bounding box center [1241, 289] width 136 height 241
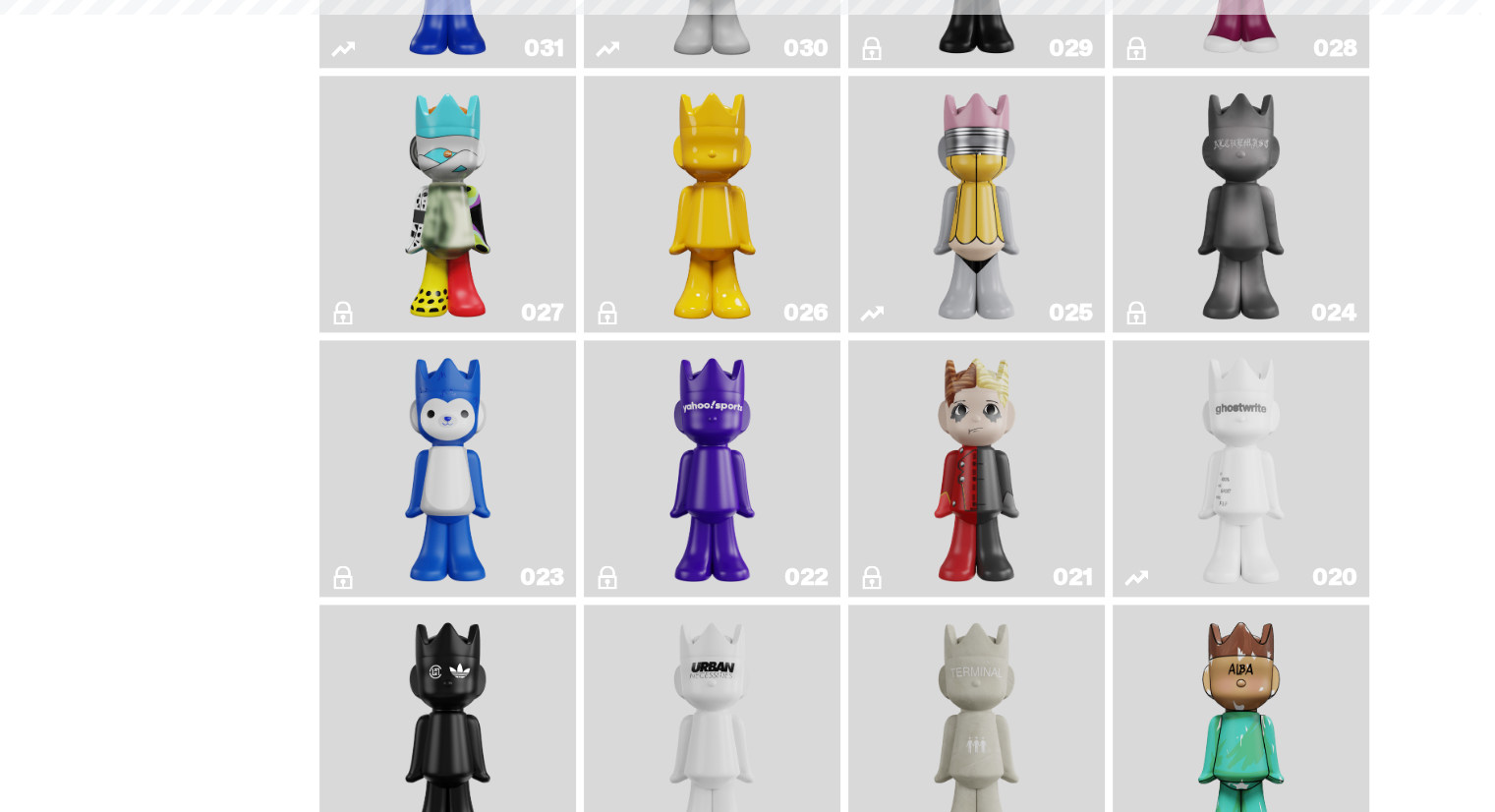
scroll to position [2554, 0]
